Goal: Navigation & Orientation: Find specific page/section

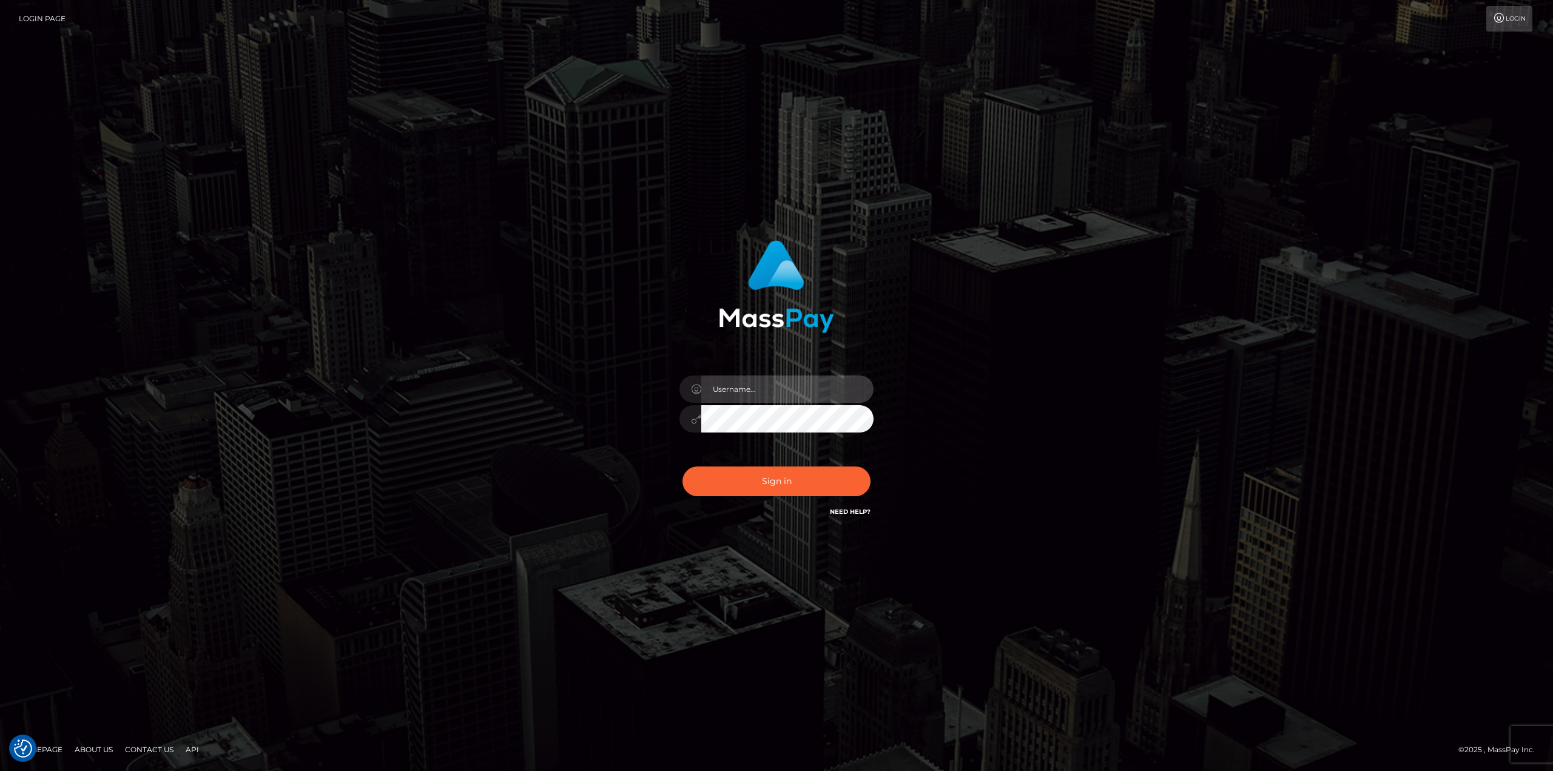
click at [778, 394] on input "text" at bounding box center [787, 388] width 172 height 27
type input "Ahmed"
click at [682, 466] on button "Sign in" at bounding box center [776, 481] width 188 height 30
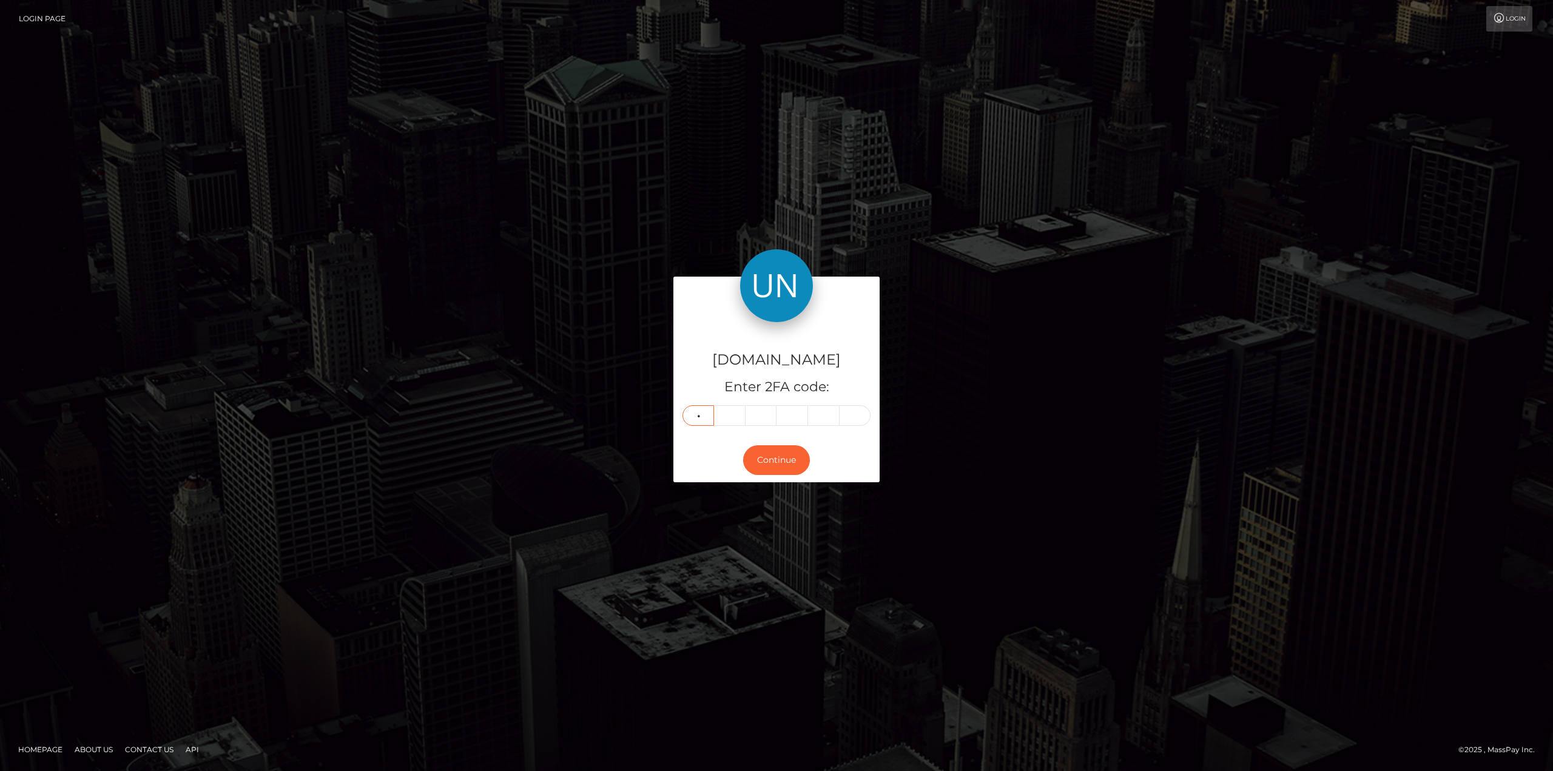
type input "1"
type input "0"
type input "8"
type input "0"
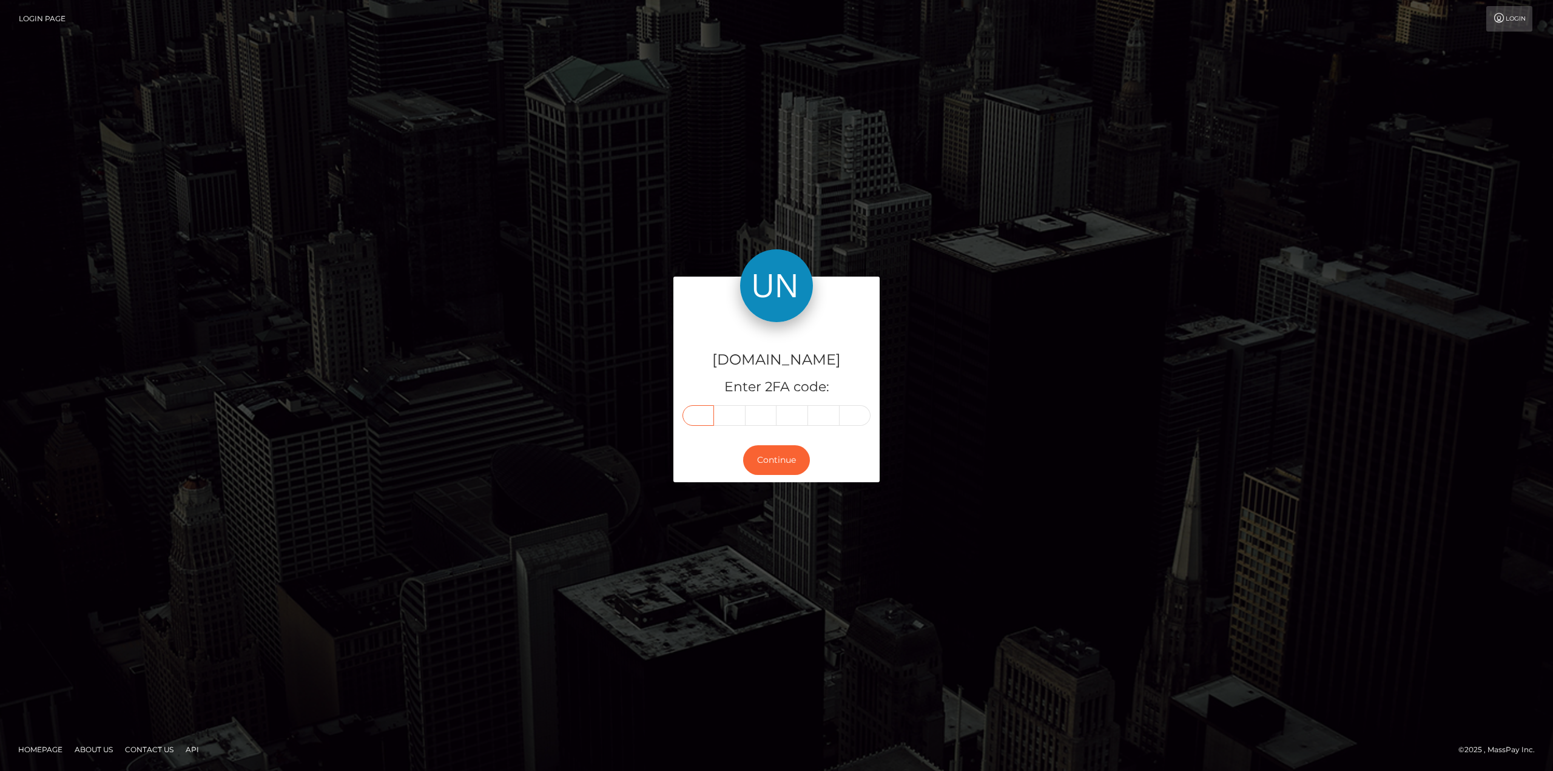
type input "1"
type input "0"
type input "8"
type input "0"
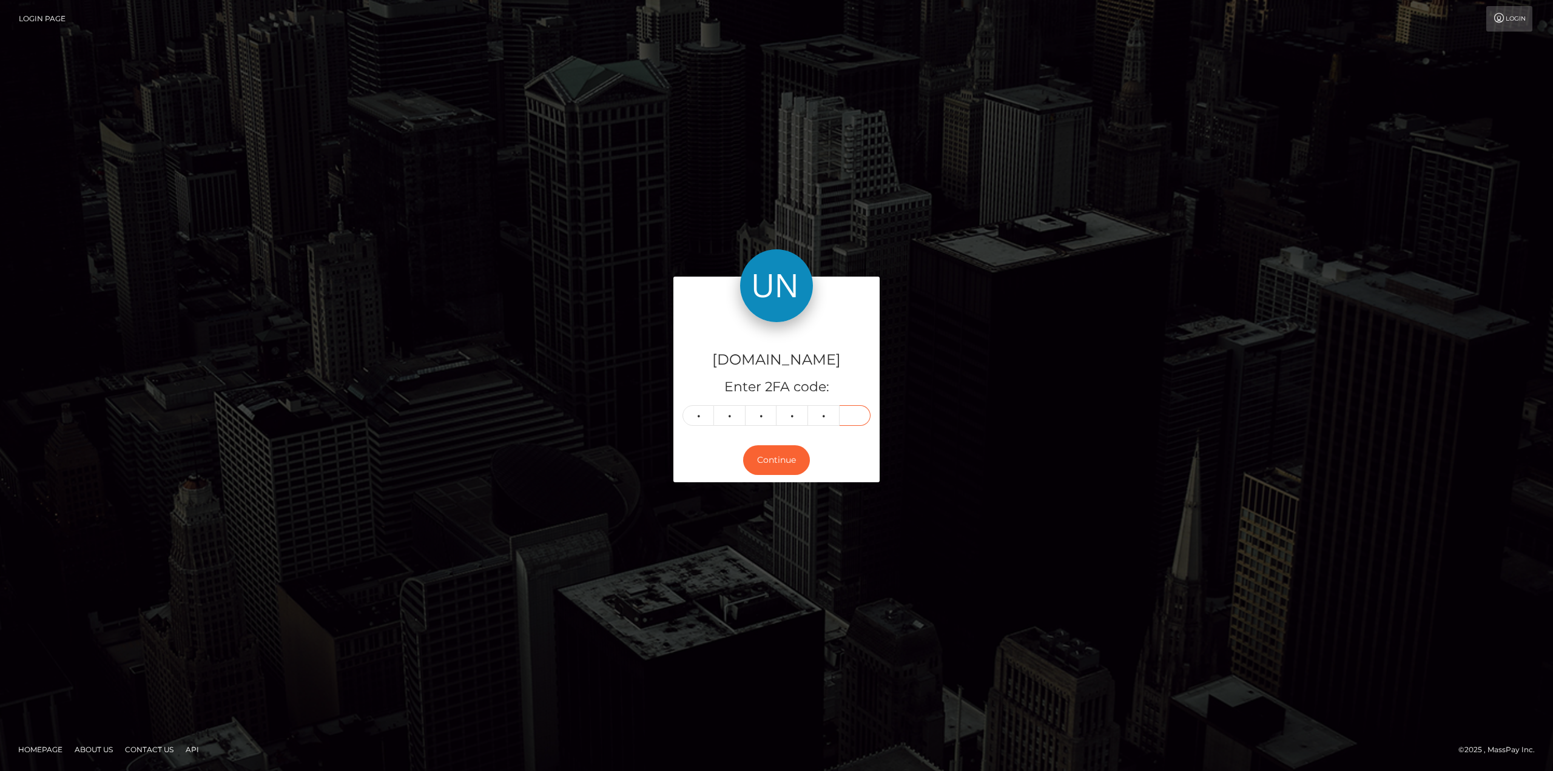
type input "9"
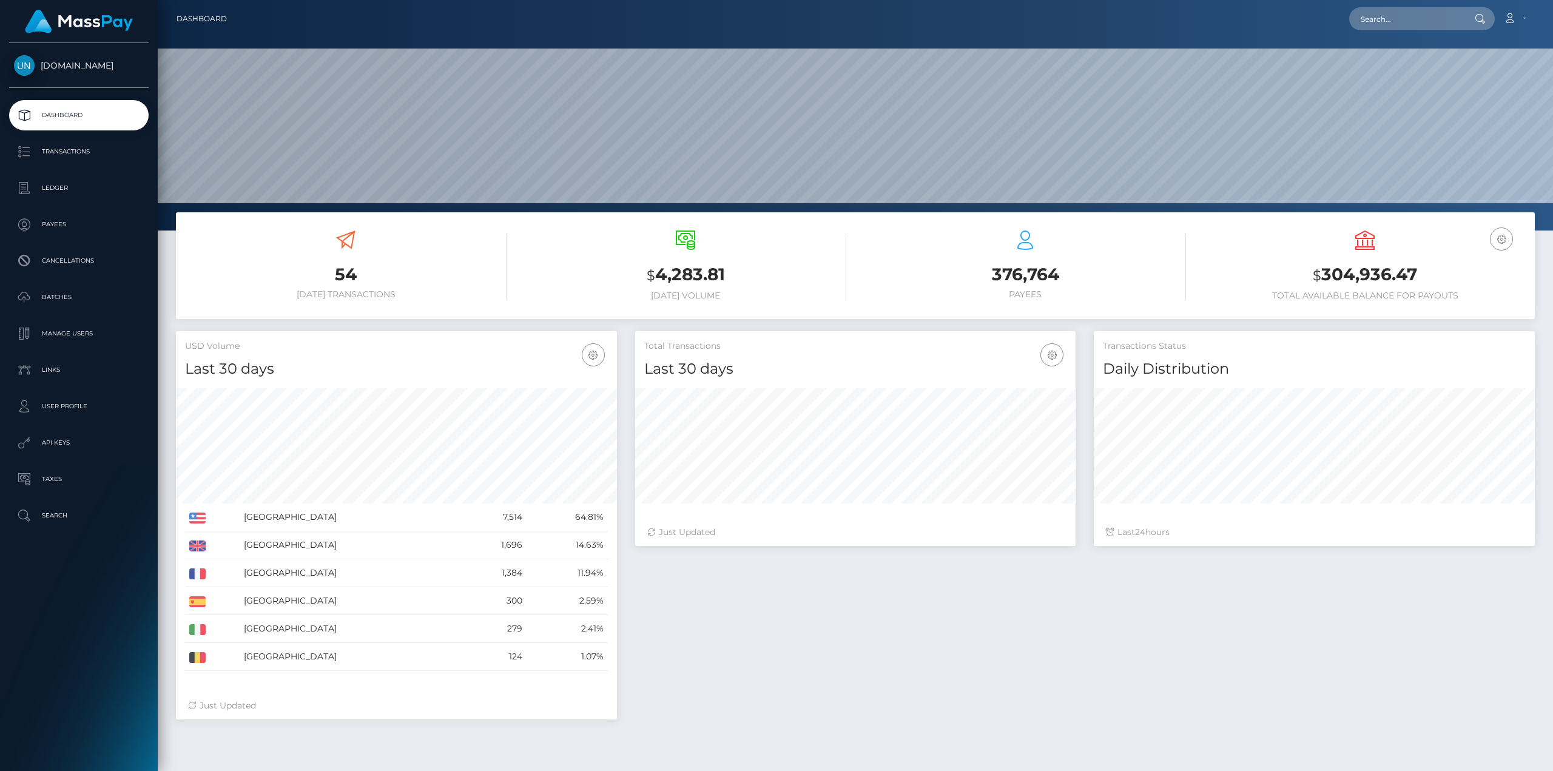
scroll to position [215, 440]
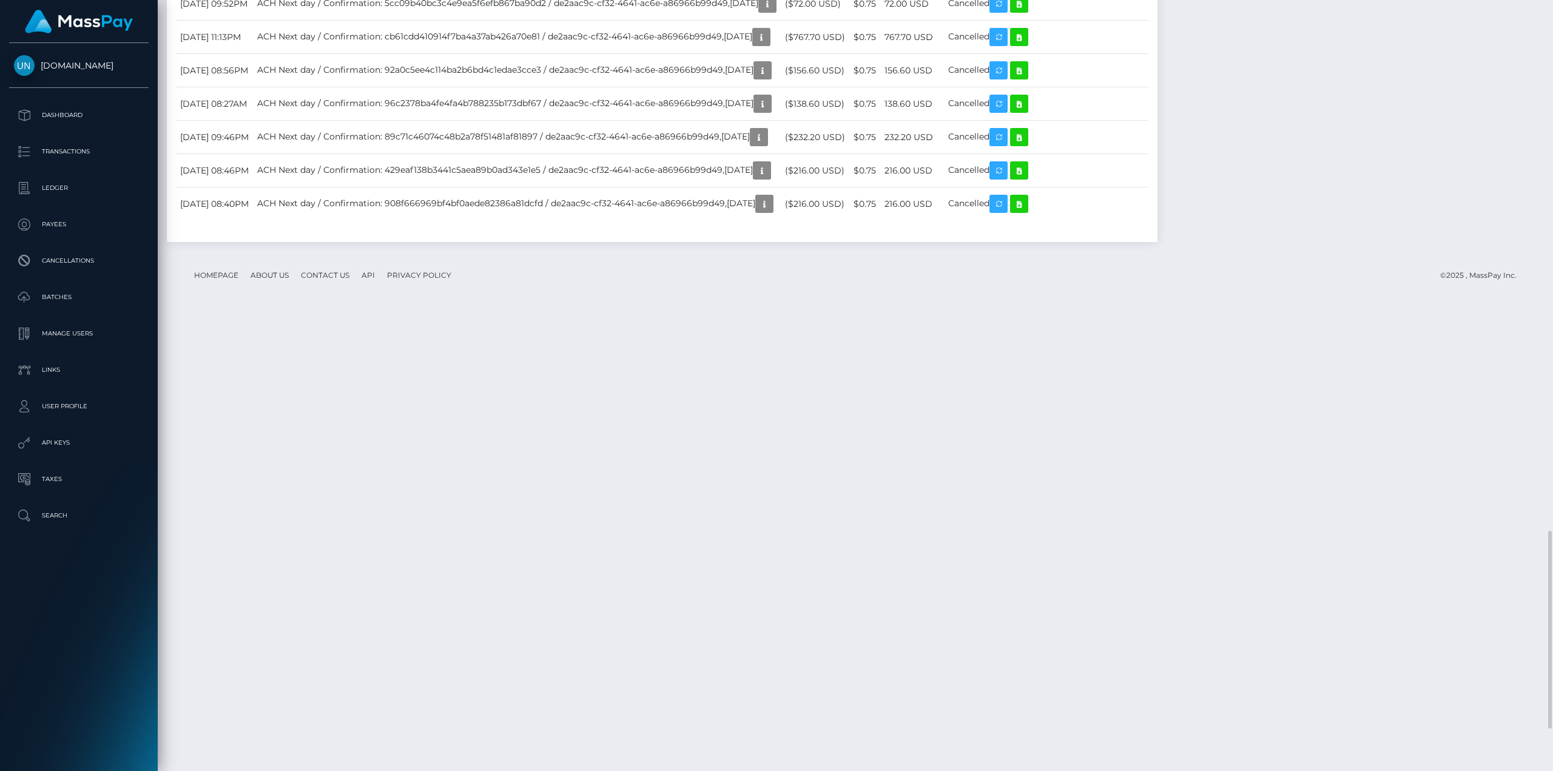
scroll to position [2227, 0]
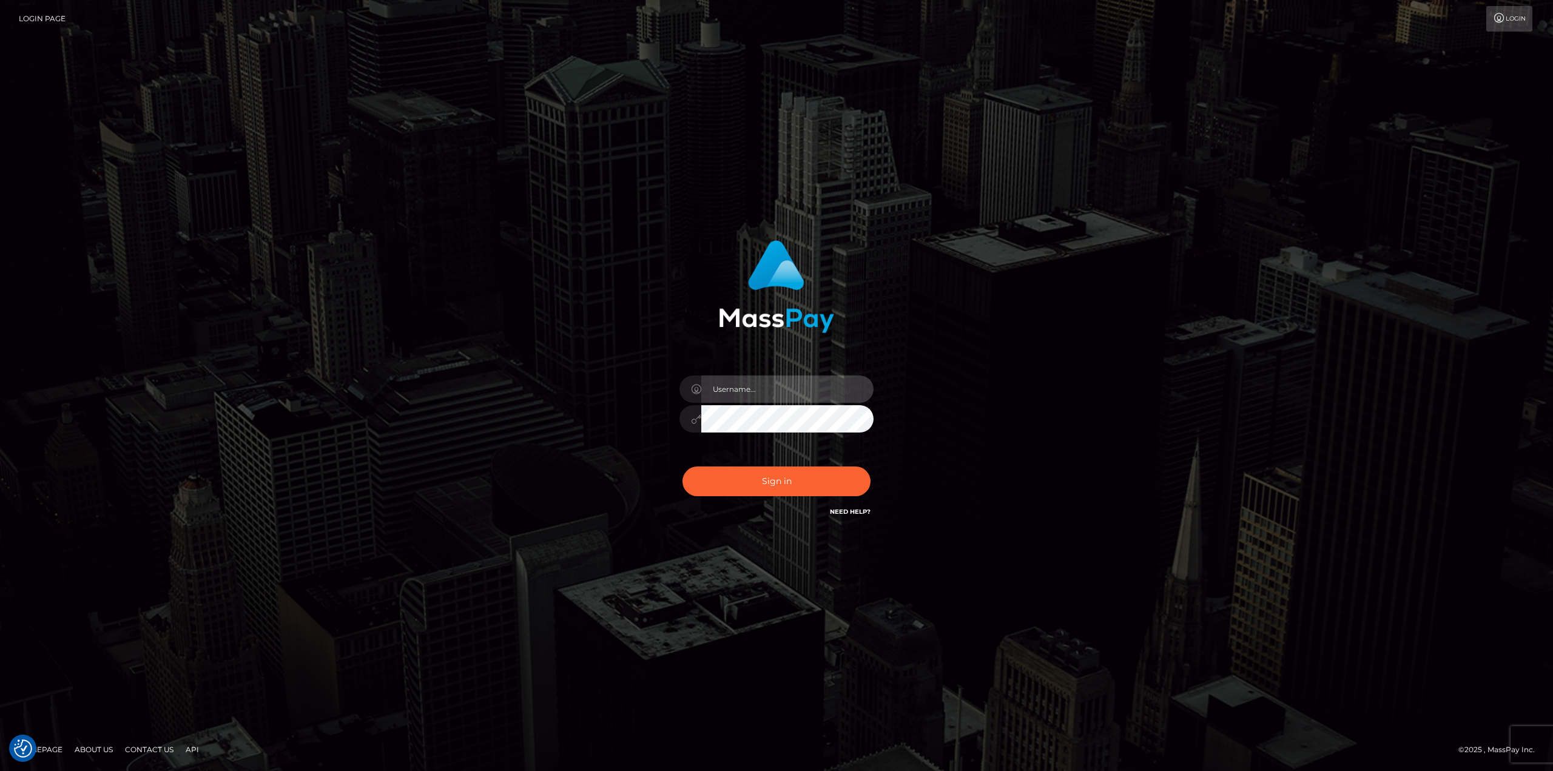
click at [775, 395] on input "text" at bounding box center [787, 388] width 172 height 27
type input "Ahmed"
click at [799, 474] on button "Sign in" at bounding box center [776, 481] width 188 height 30
click at [754, 380] on input "text" at bounding box center [787, 388] width 172 height 27
type input "Ahmed"
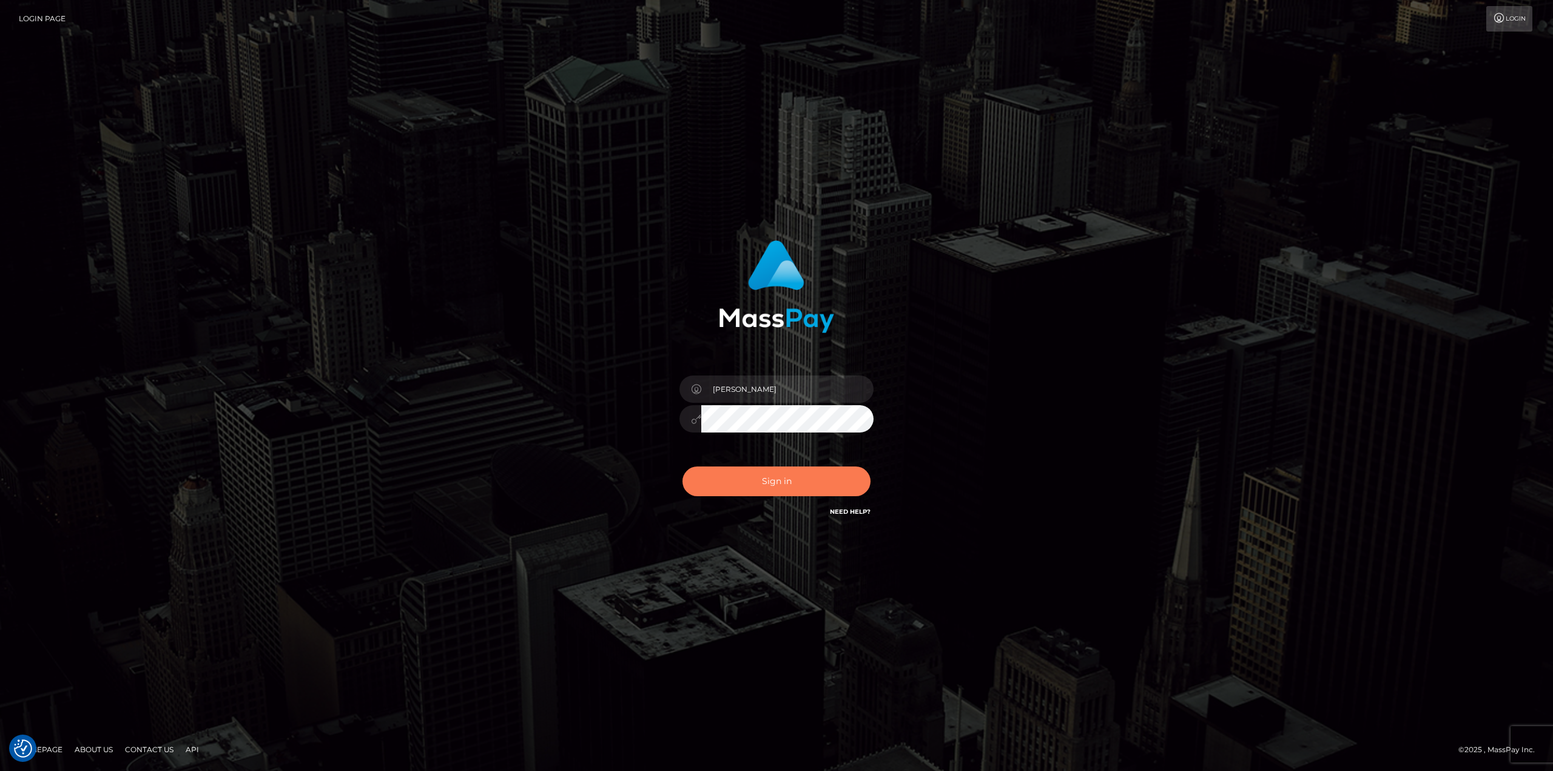
click at [777, 476] on button "Sign in" at bounding box center [776, 481] width 188 height 30
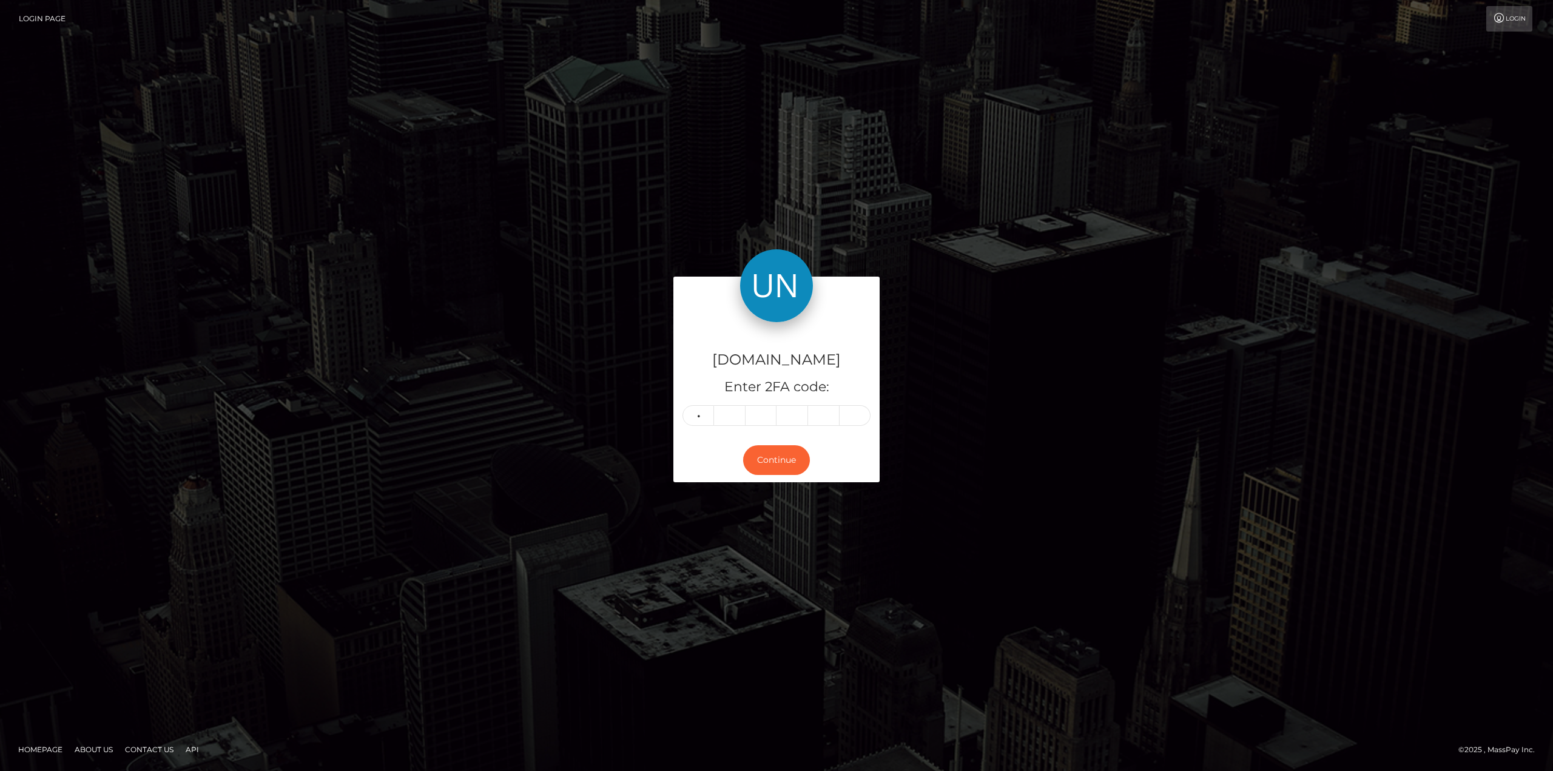
type input "2"
type input "5"
type input "4"
type input "5"
type input "2"
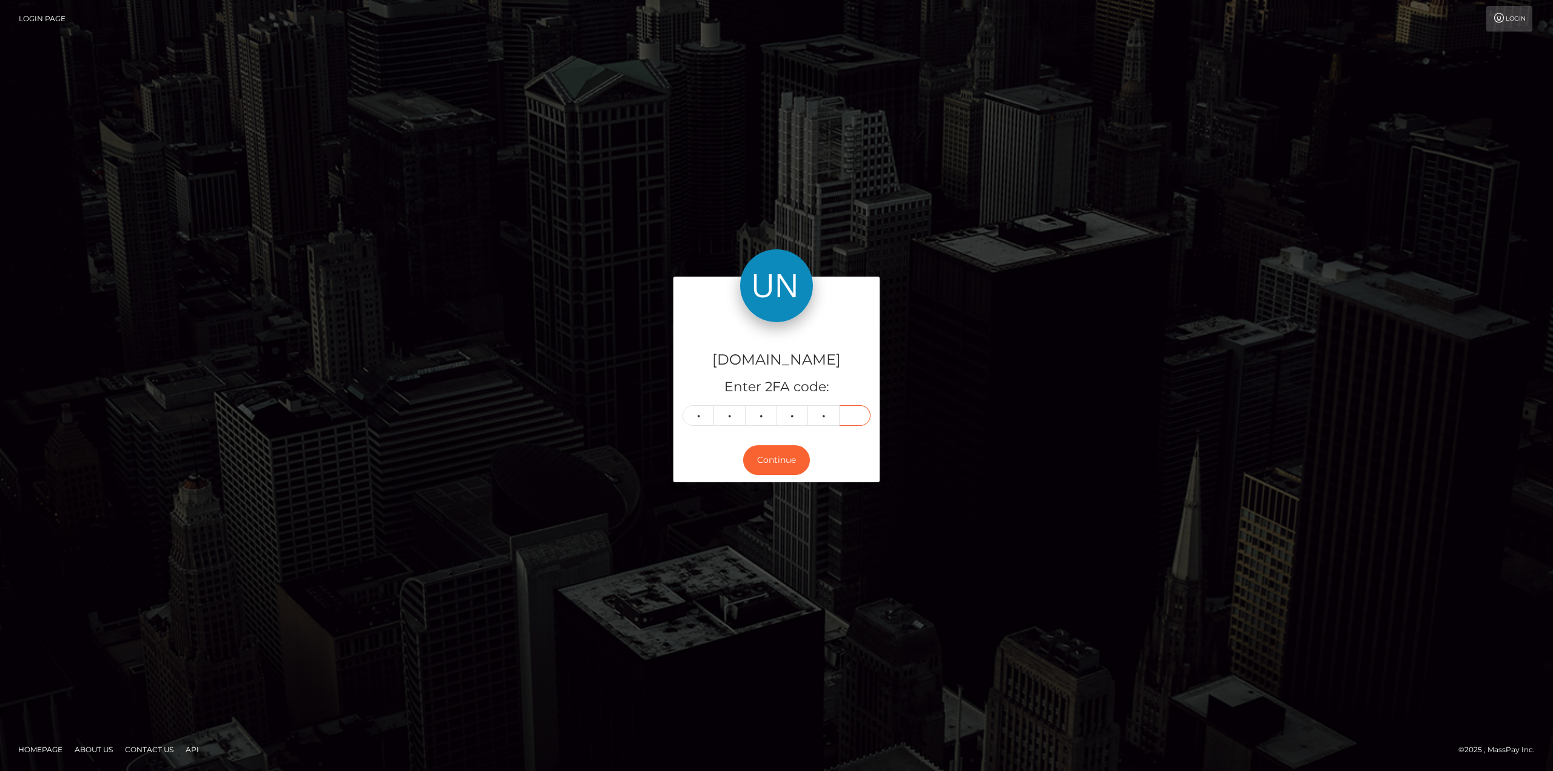
type input "4"
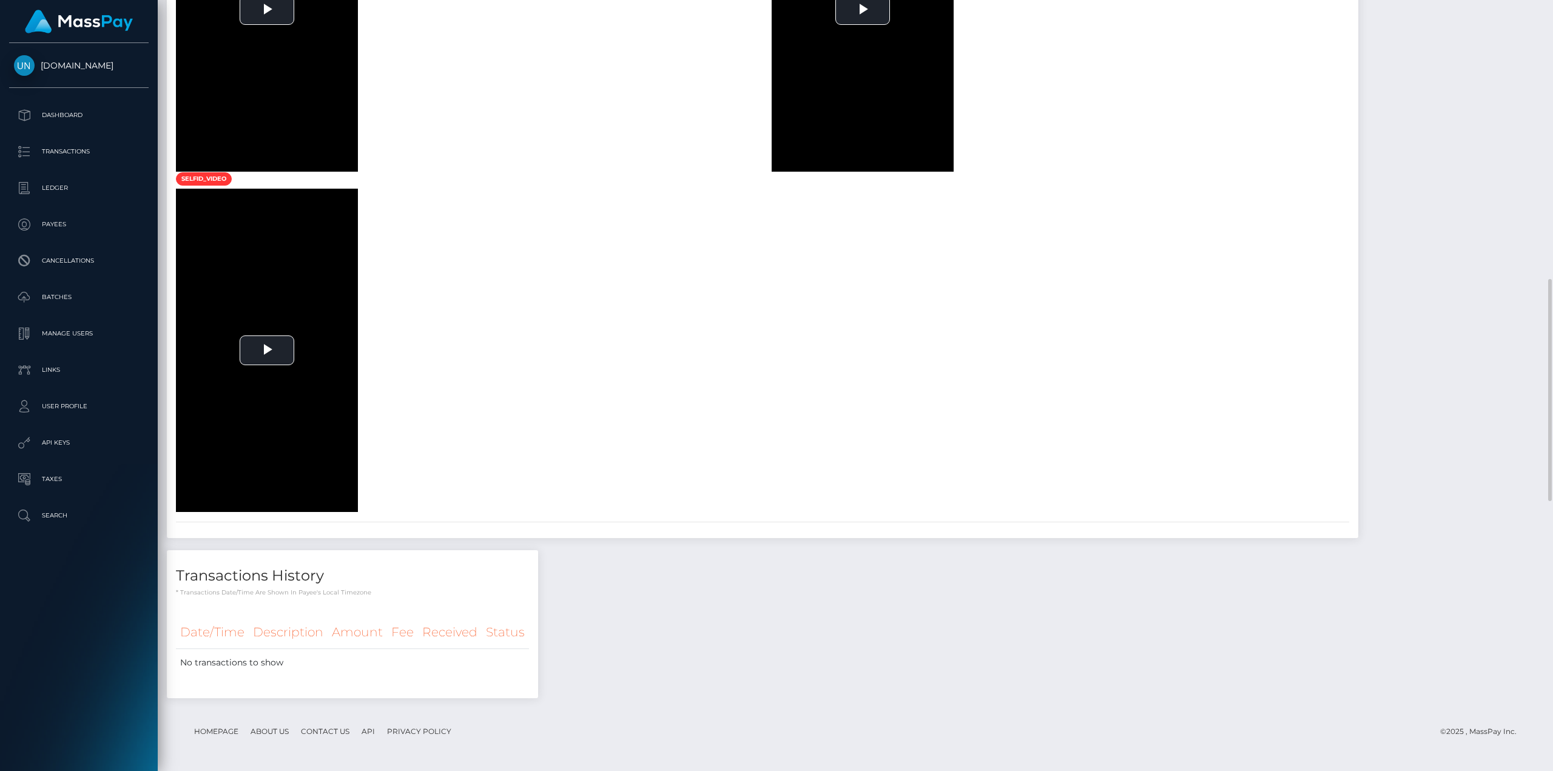
scroll to position [1577, 0]
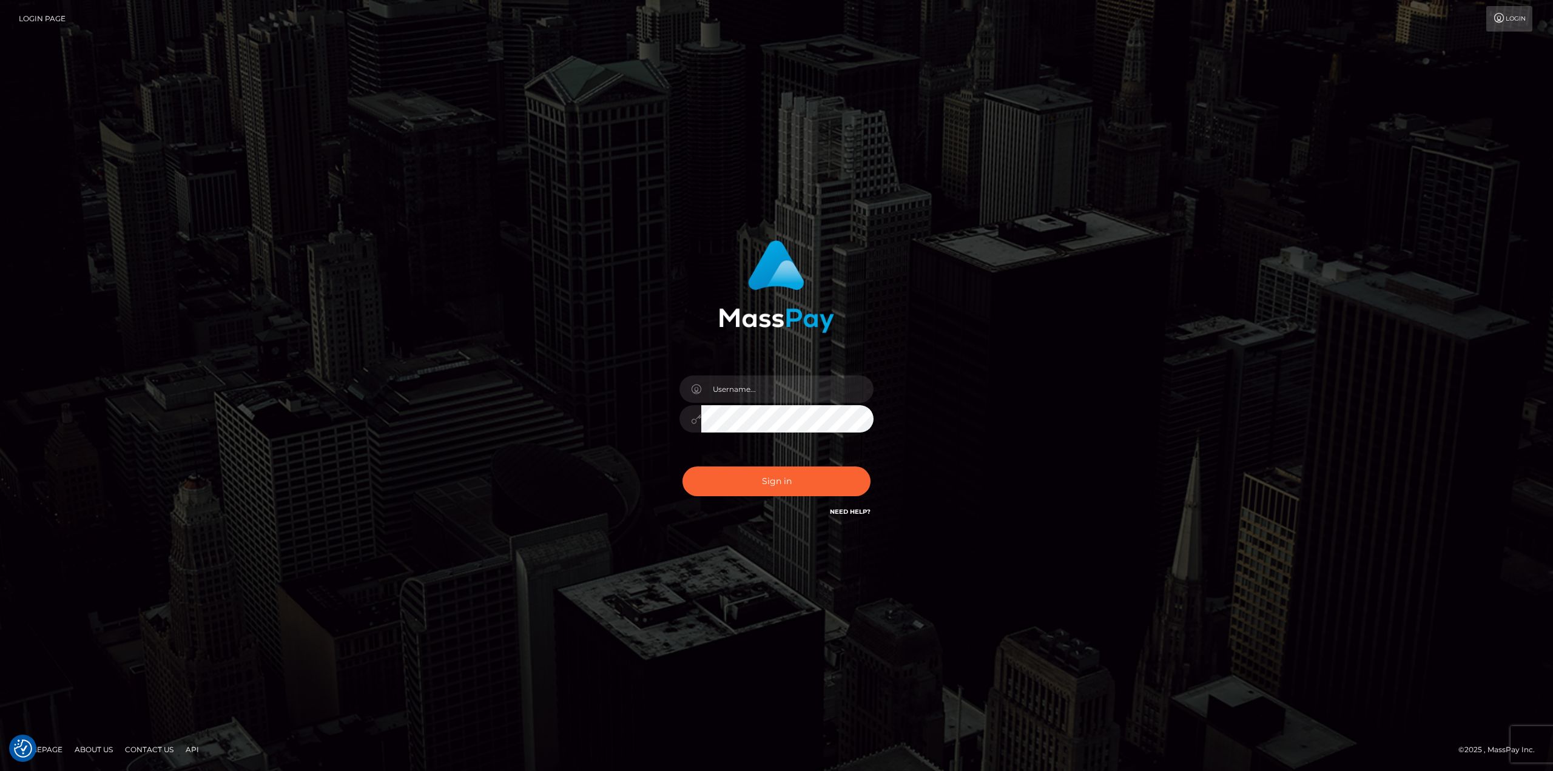
drag, startPoint x: 690, startPoint y: 383, endPoint x: 741, endPoint y: 389, distance: 50.7
click at [693, 384] on div at bounding box center [690, 388] width 22 height 27
drag, startPoint x: 741, startPoint y: 389, endPoint x: 747, endPoint y: 397, distance: 9.9
click at [741, 389] on input "text" at bounding box center [787, 388] width 172 height 27
type input "[PERSON_NAME]"
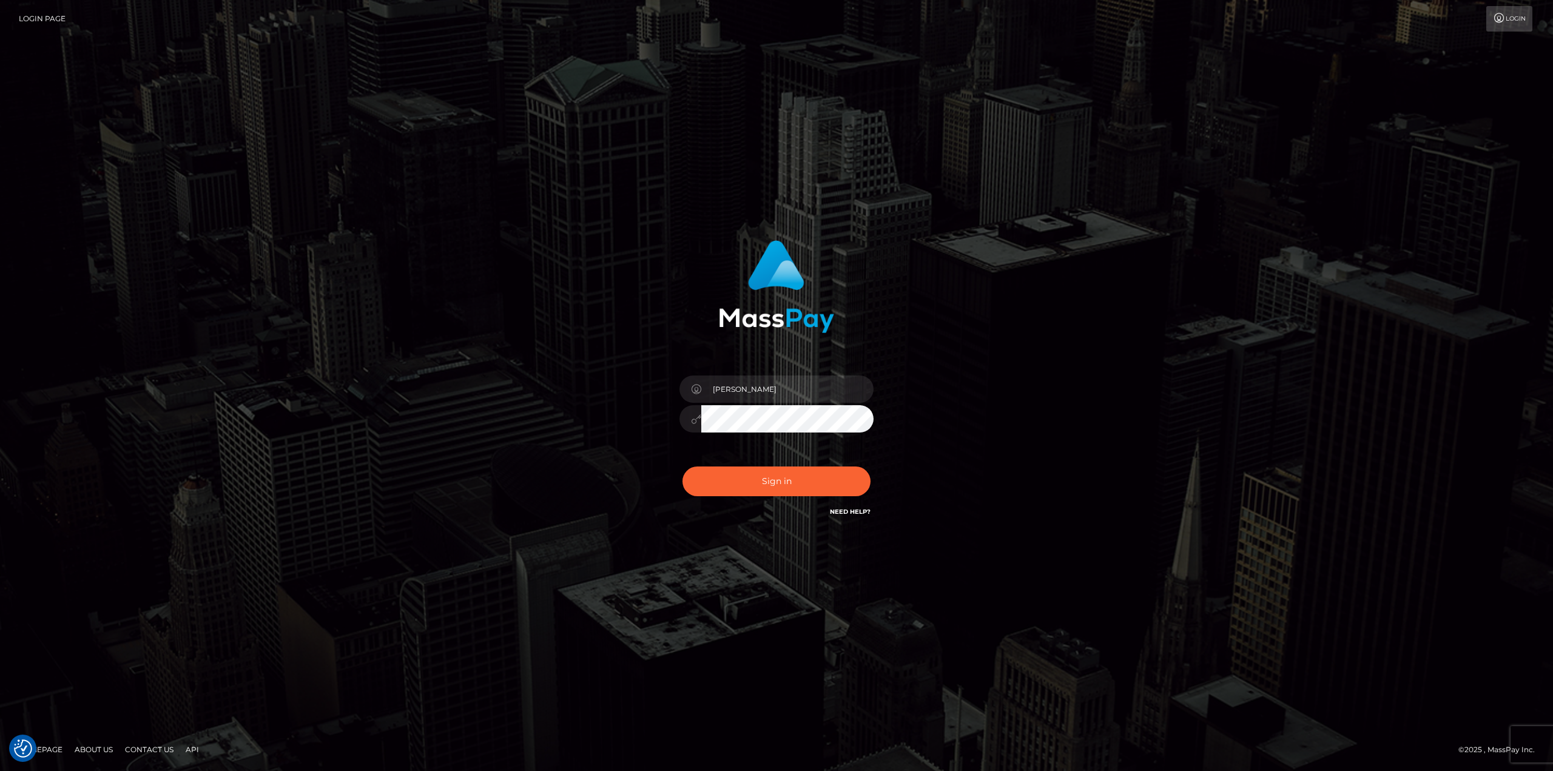
click at [682, 466] on button "Sign in" at bounding box center [776, 481] width 188 height 30
drag, startPoint x: 768, startPoint y: 393, endPoint x: 778, endPoint y: 403, distance: 14.2
click at [768, 393] on input "text" at bounding box center [787, 388] width 172 height 27
type input "[PERSON_NAME]"
click at [798, 483] on button "Sign in" at bounding box center [776, 481] width 188 height 30
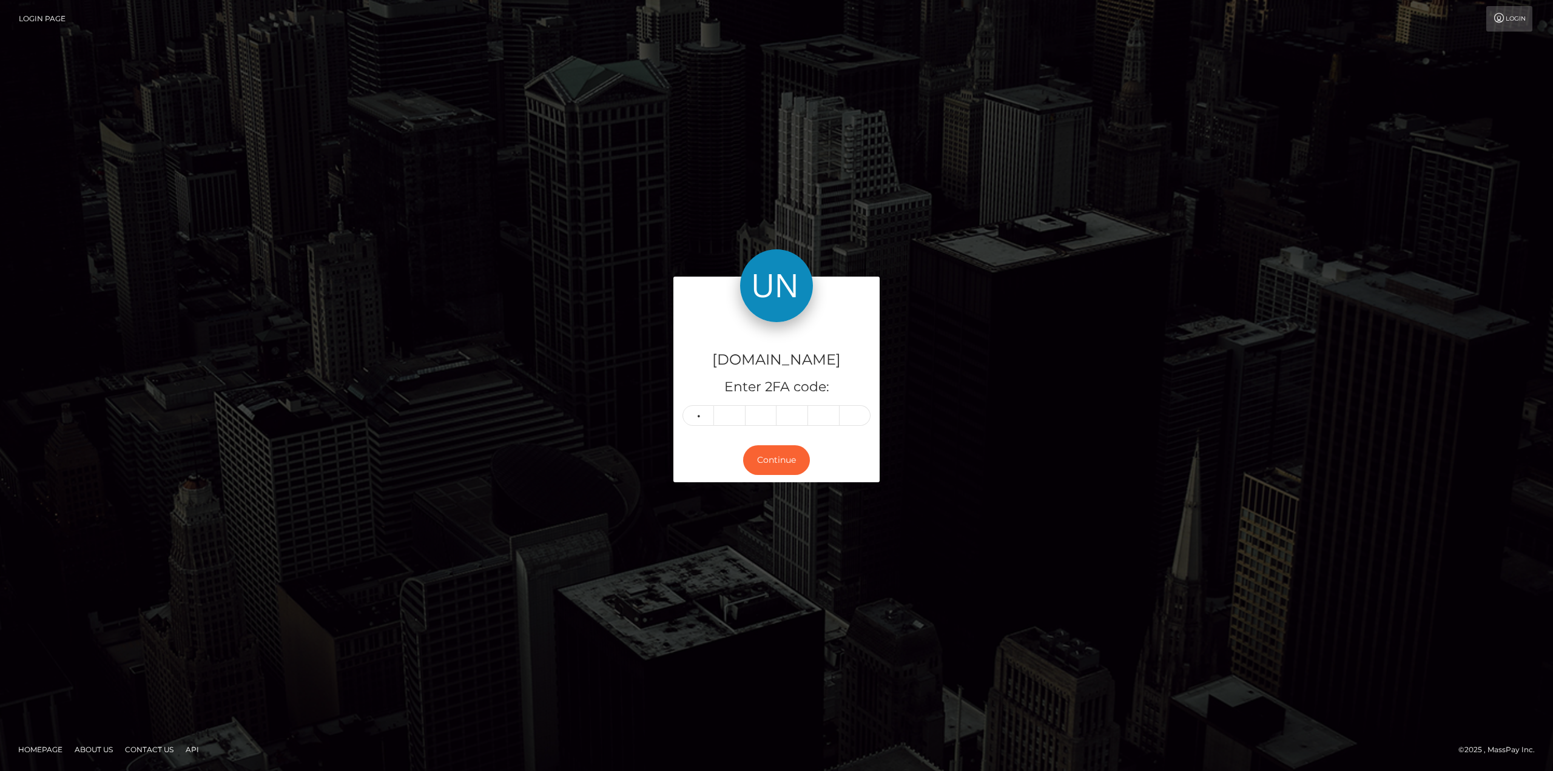
type input "0"
type input "4"
type input "5"
type input "6"
type input "9"
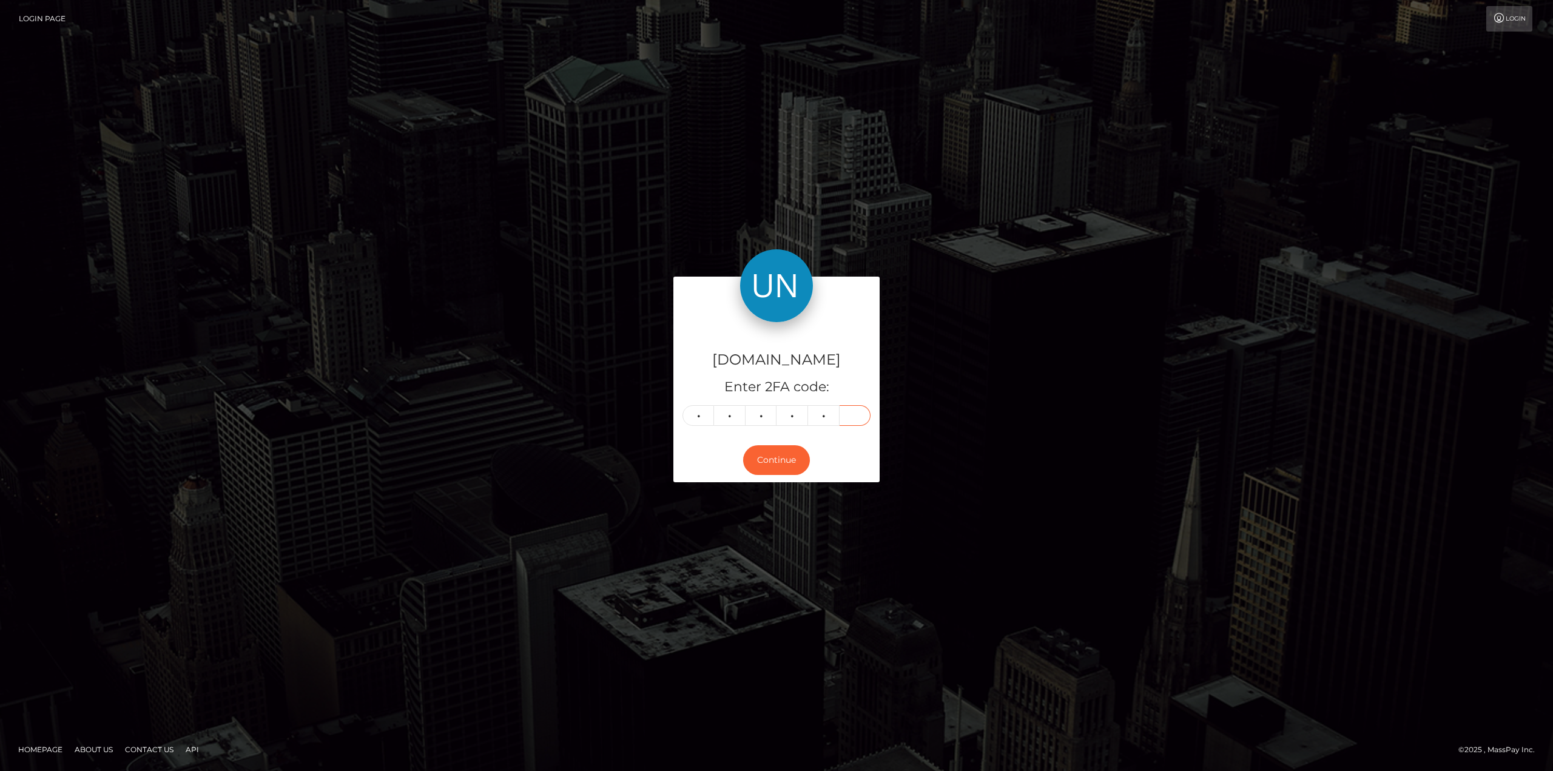
type input "7"
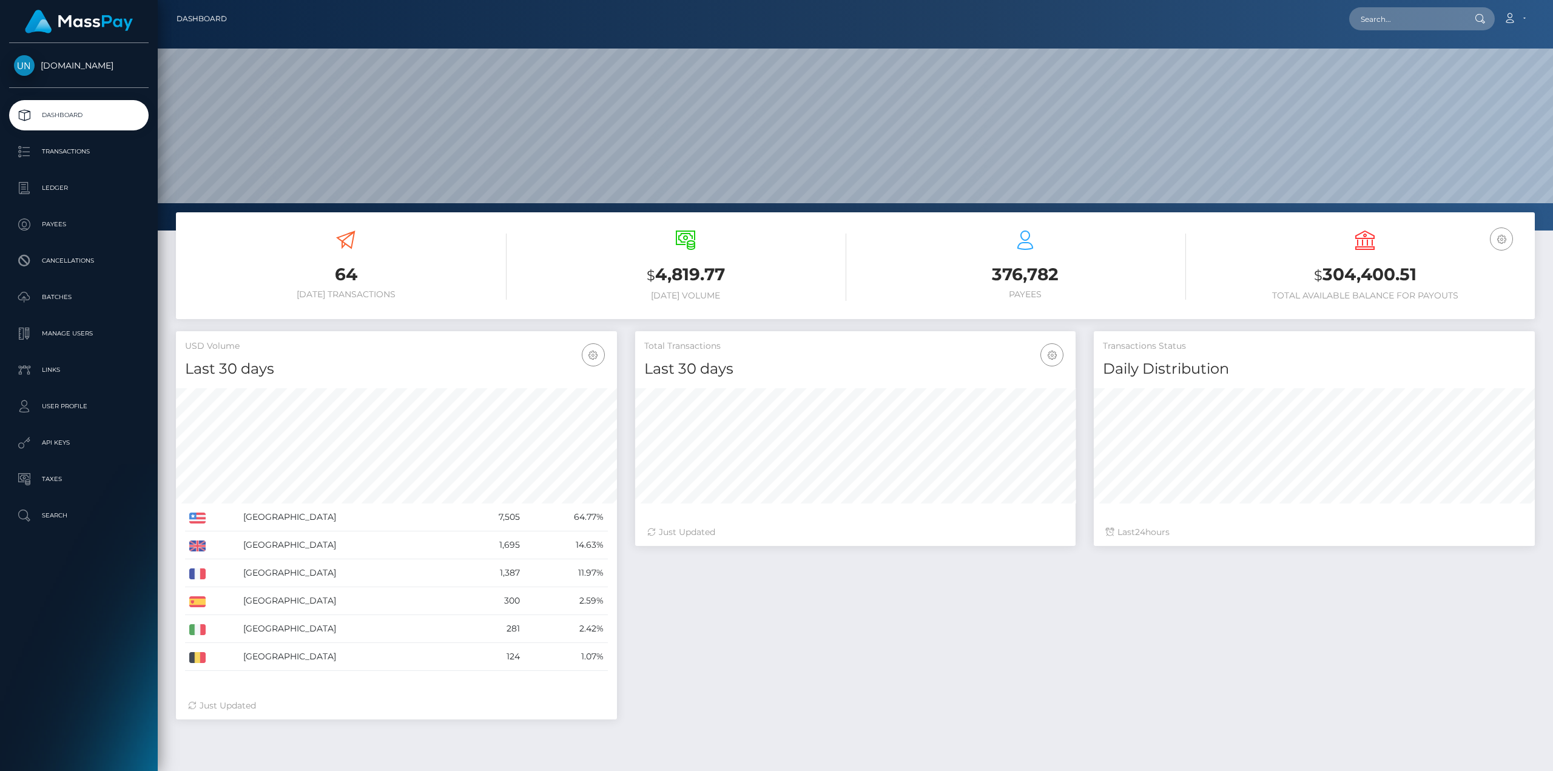
scroll to position [215, 440]
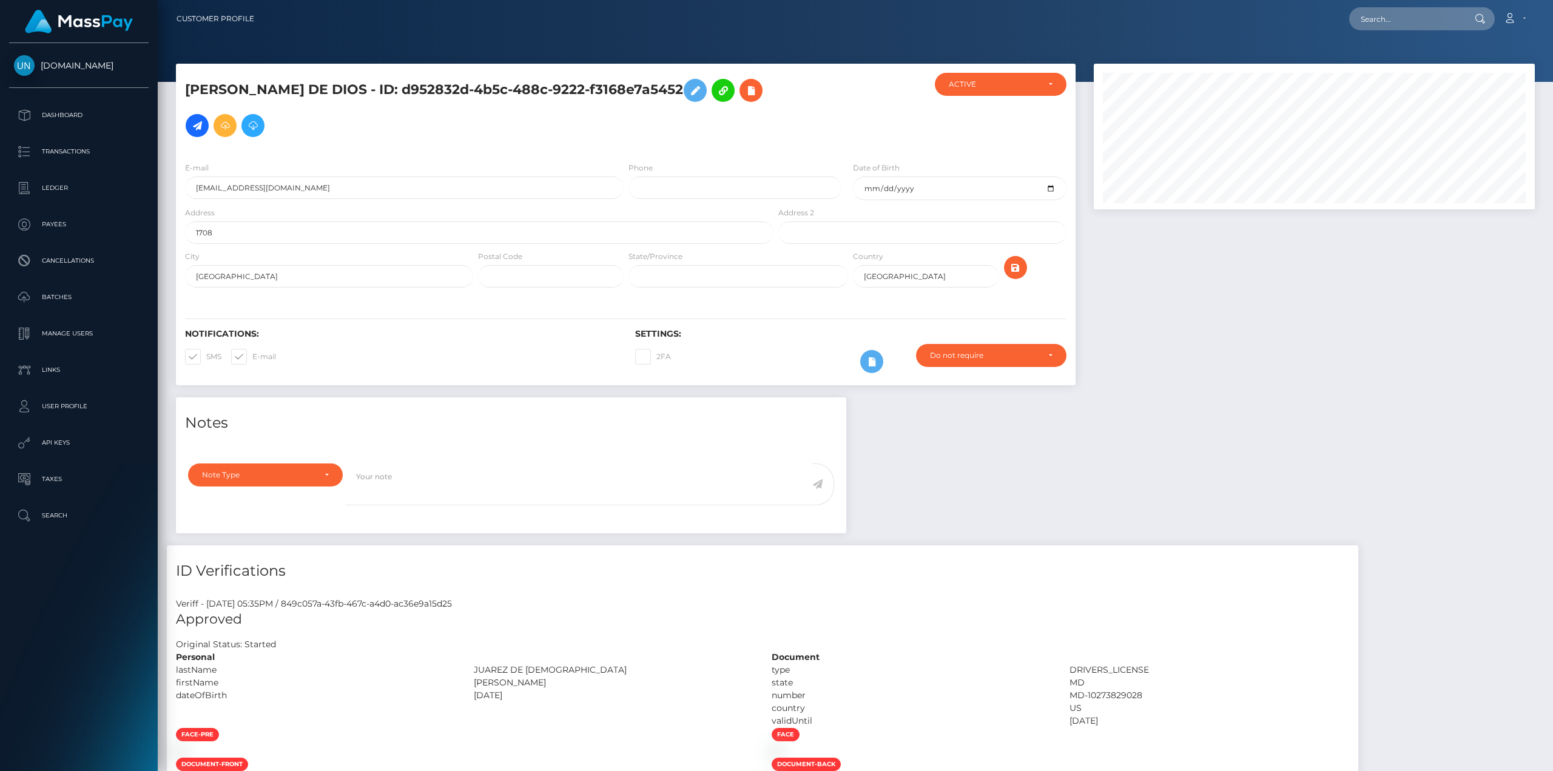
scroll to position [425, 0]
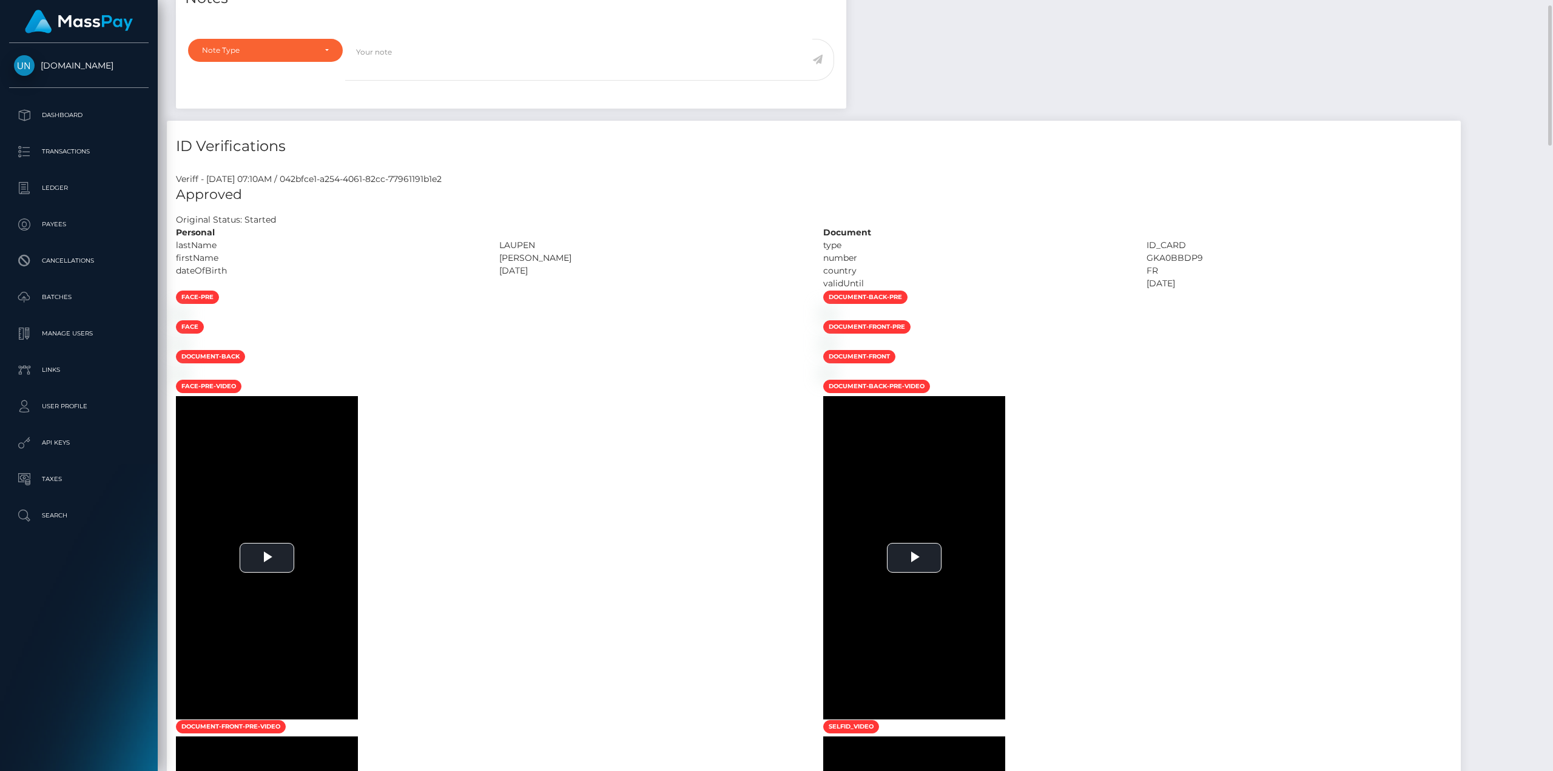
scroll to position [485, 0]
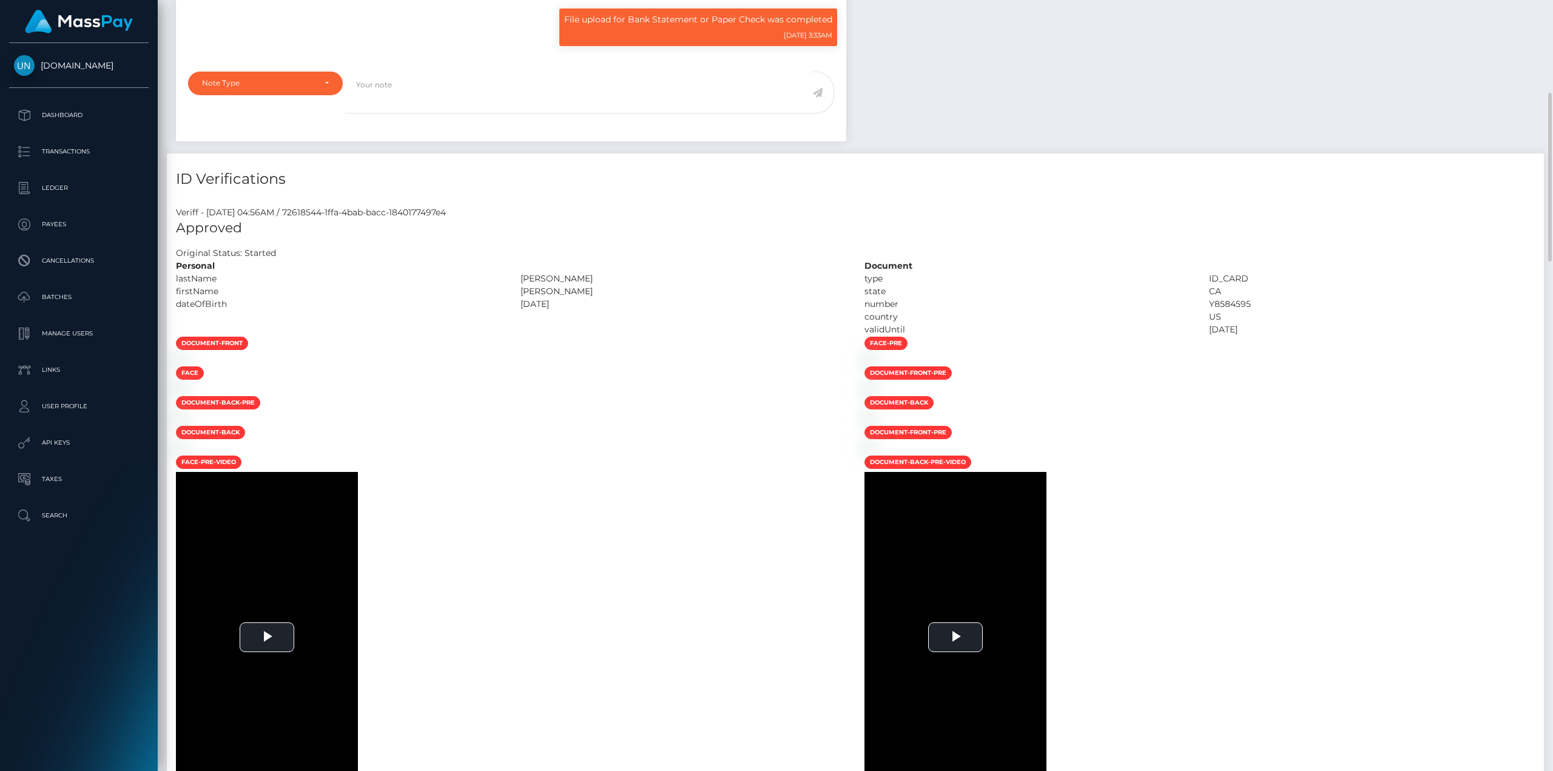
scroll to position [788, 0]
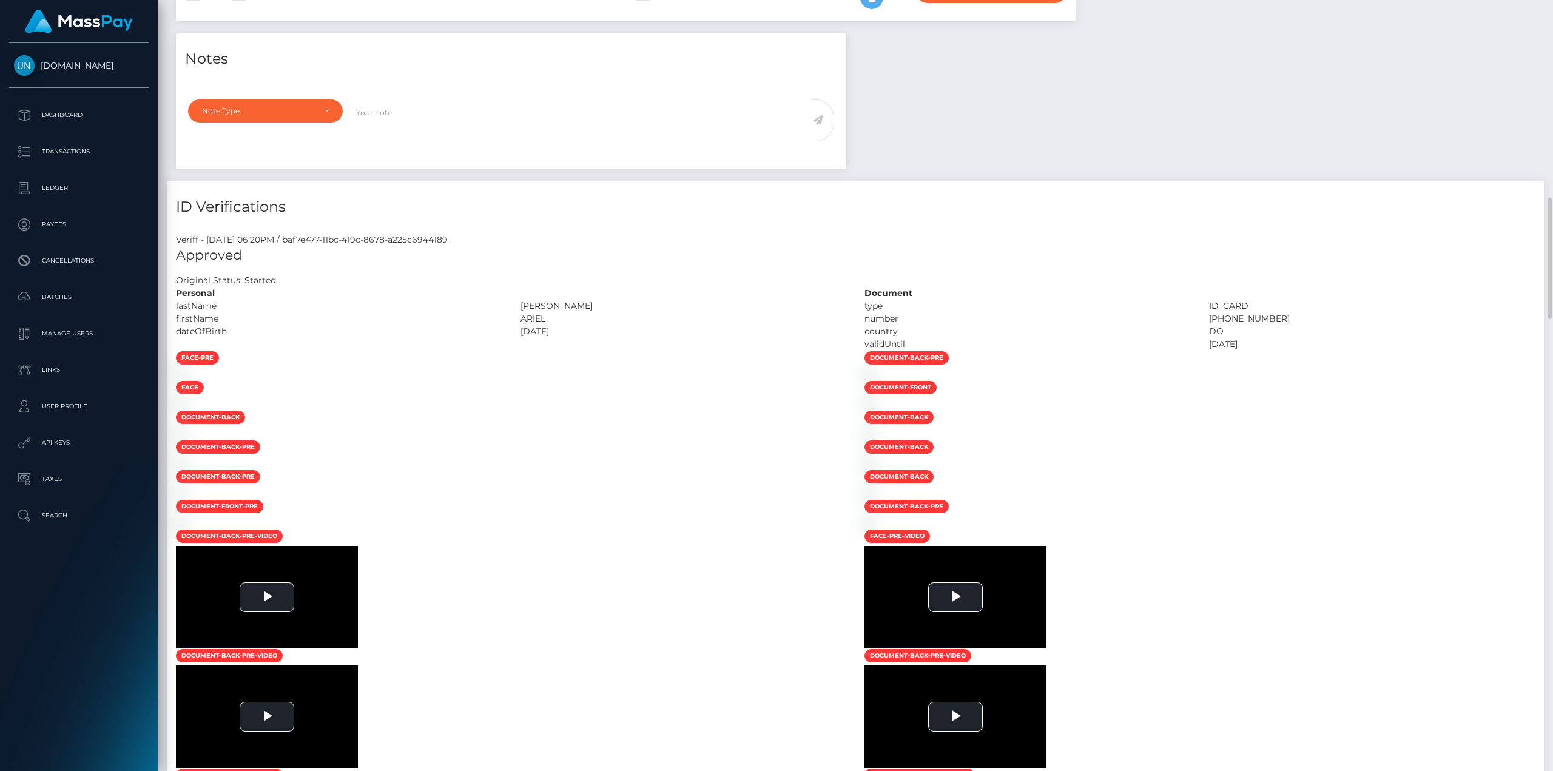
scroll to position [546, 0]
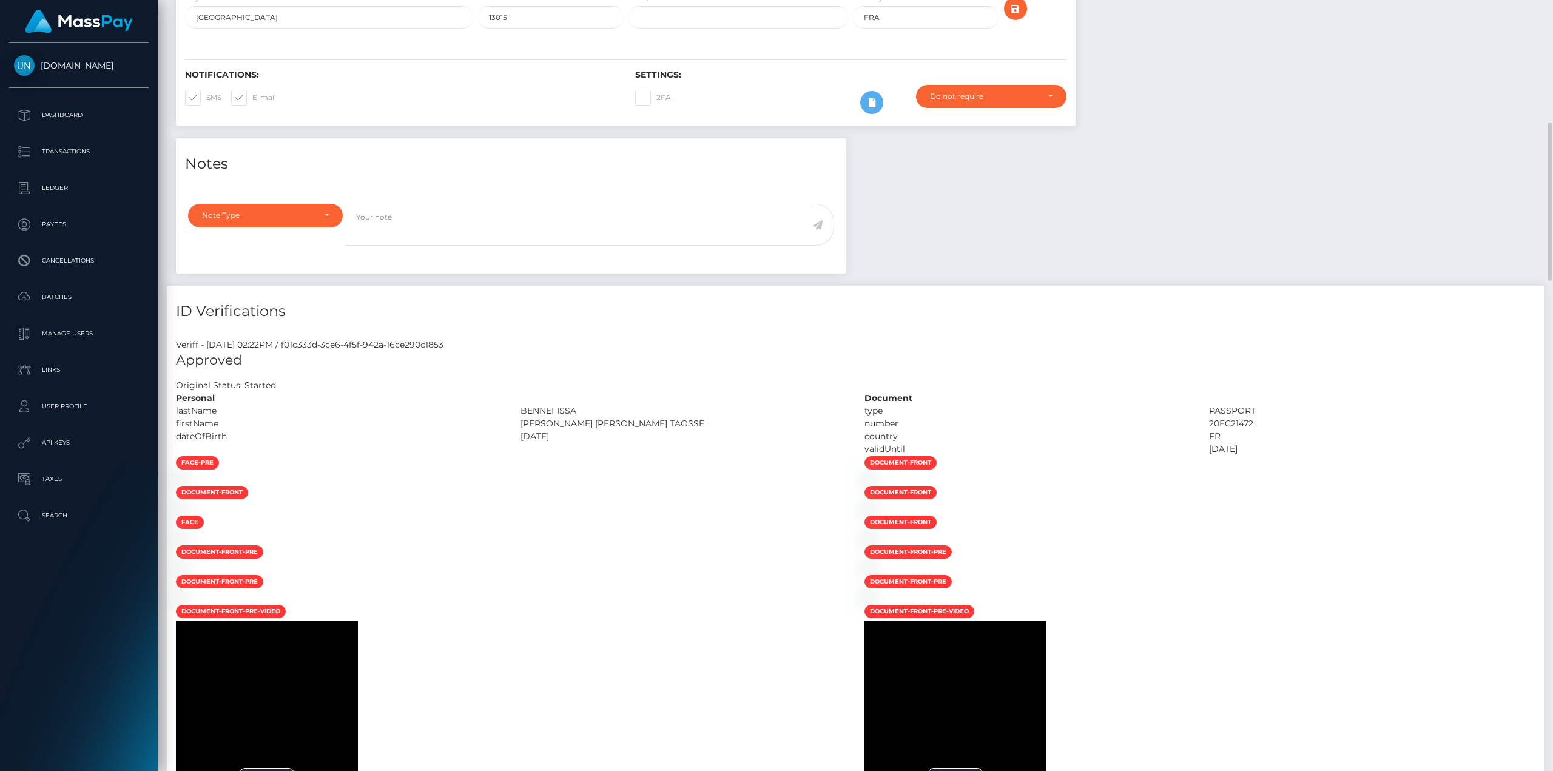
scroll to position [364, 0]
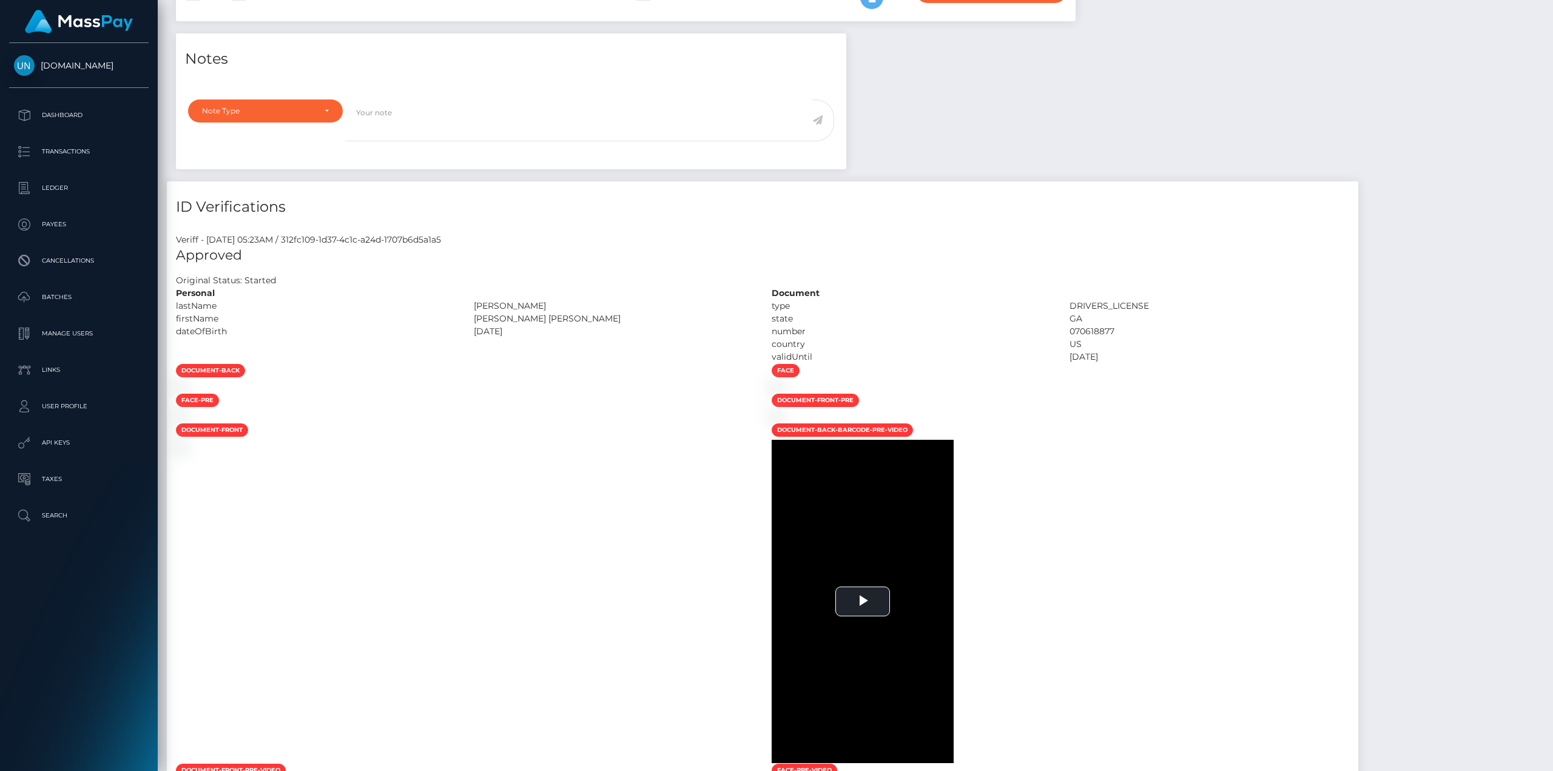
scroll to position [485, 0]
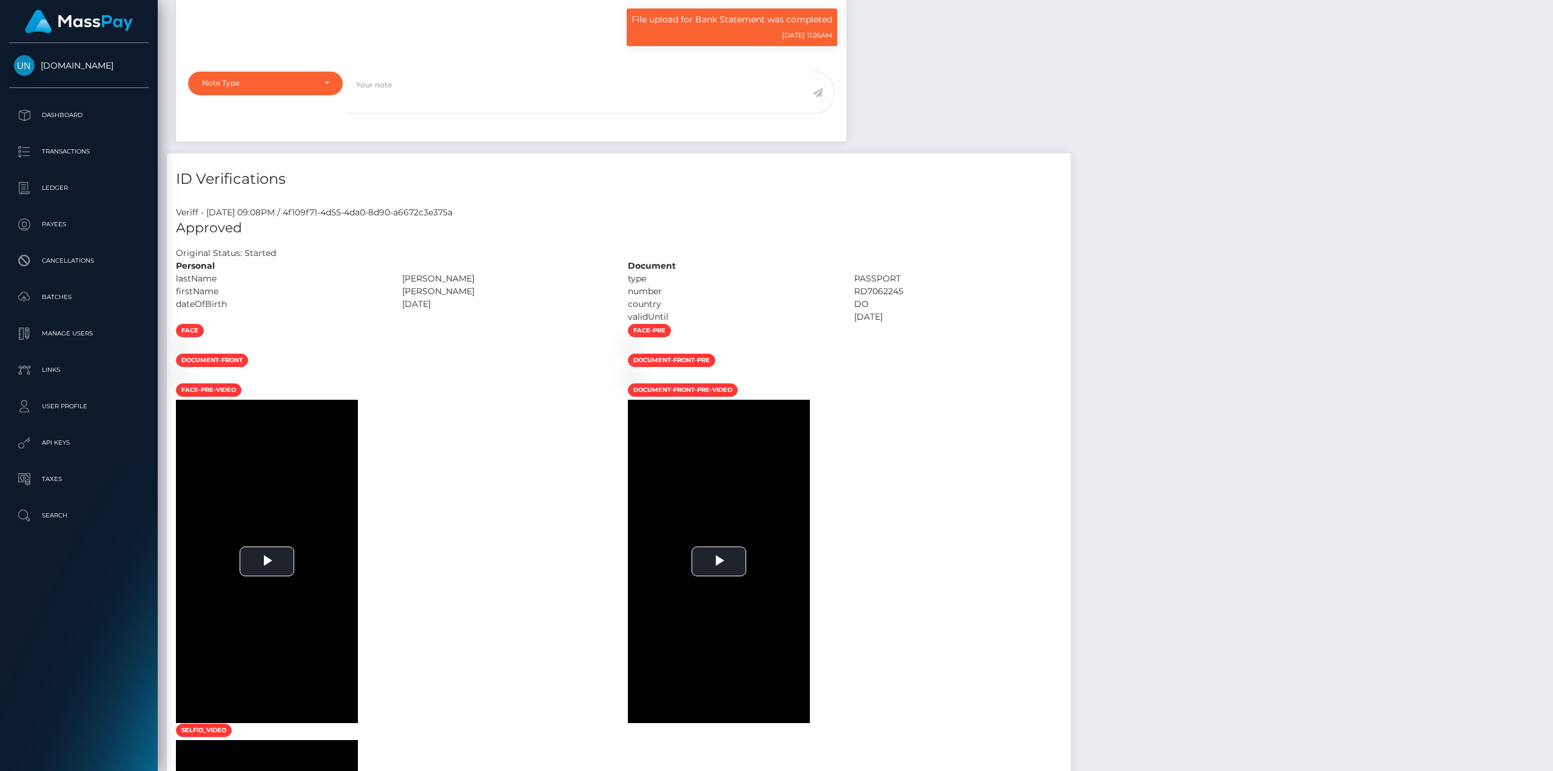
scroll to position [485, 0]
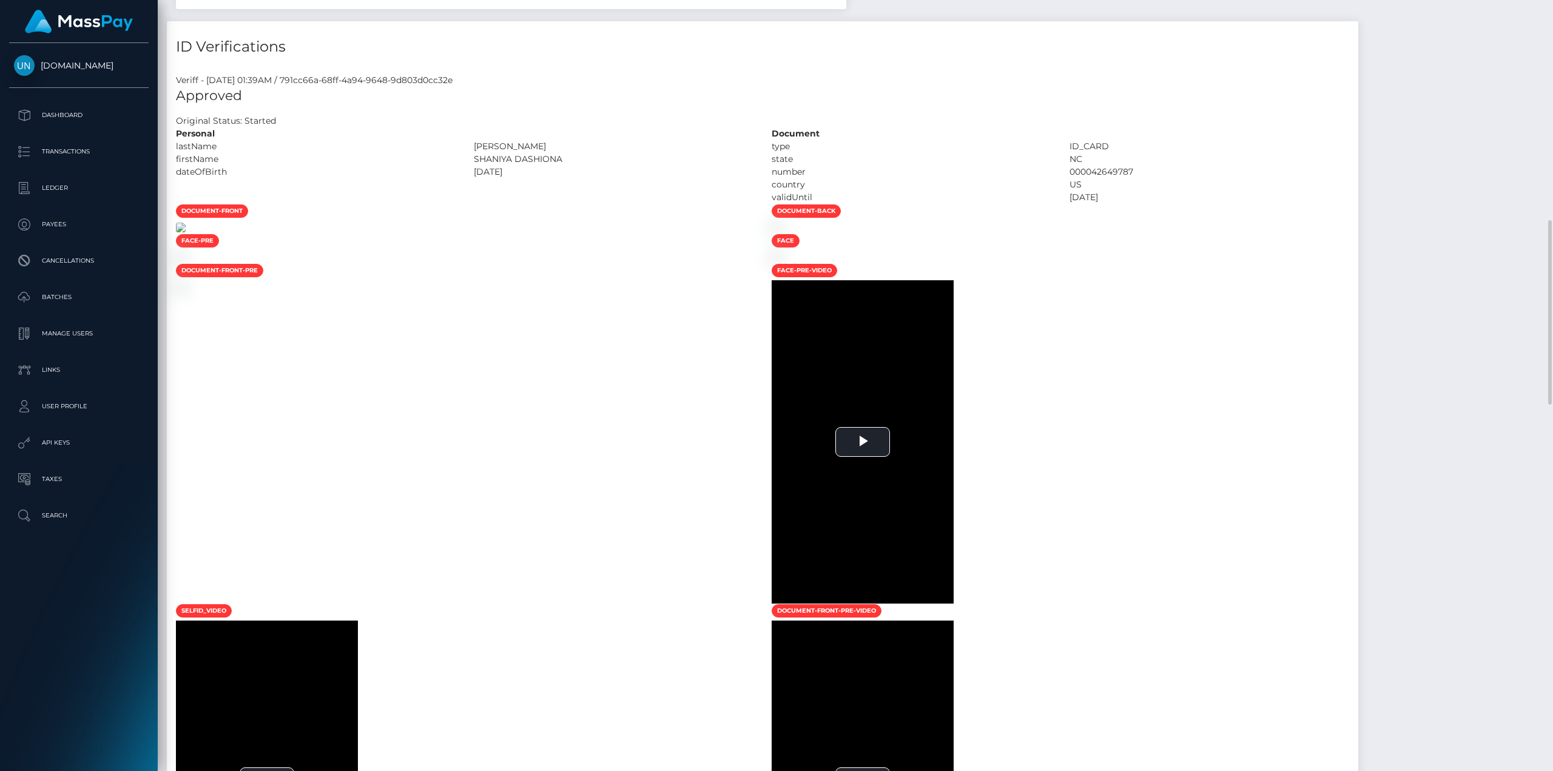
scroll to position [788, 0]
